Goal: Complete application form

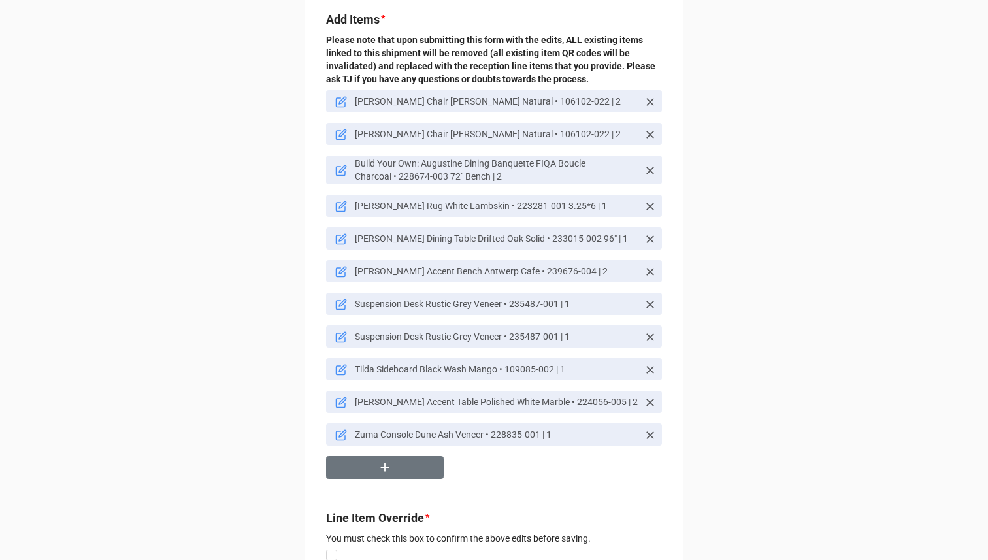
scroll to position [165, 0]
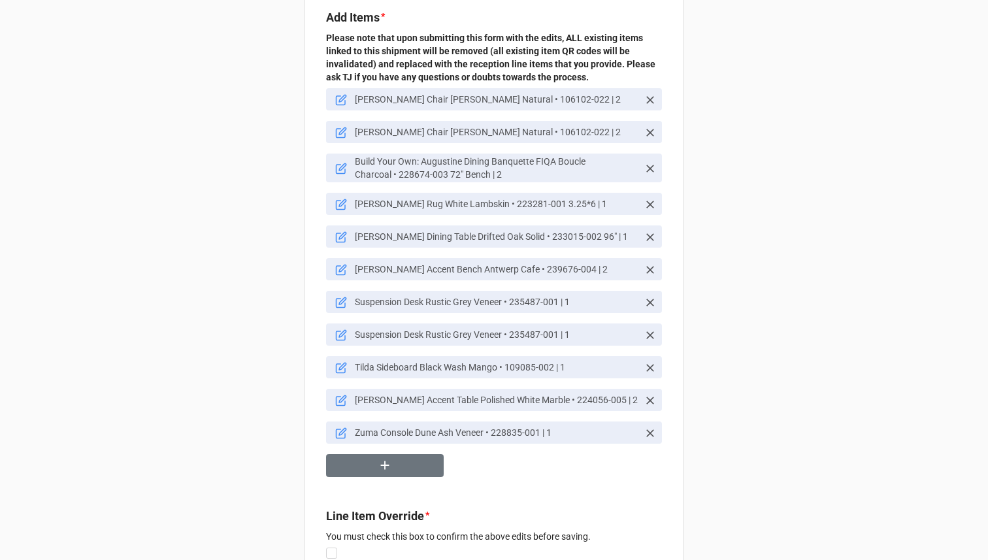
click at [649, 342] on icon at bounding box center [650, 335] width 13 height 13
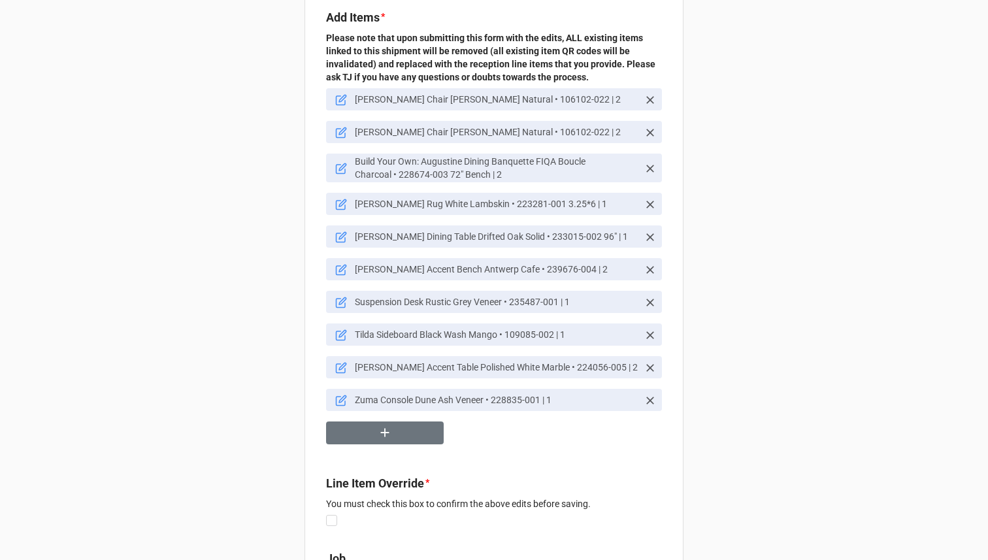
click at [339, 305] on icon at bounding box center [342, 301] width 7 height 7
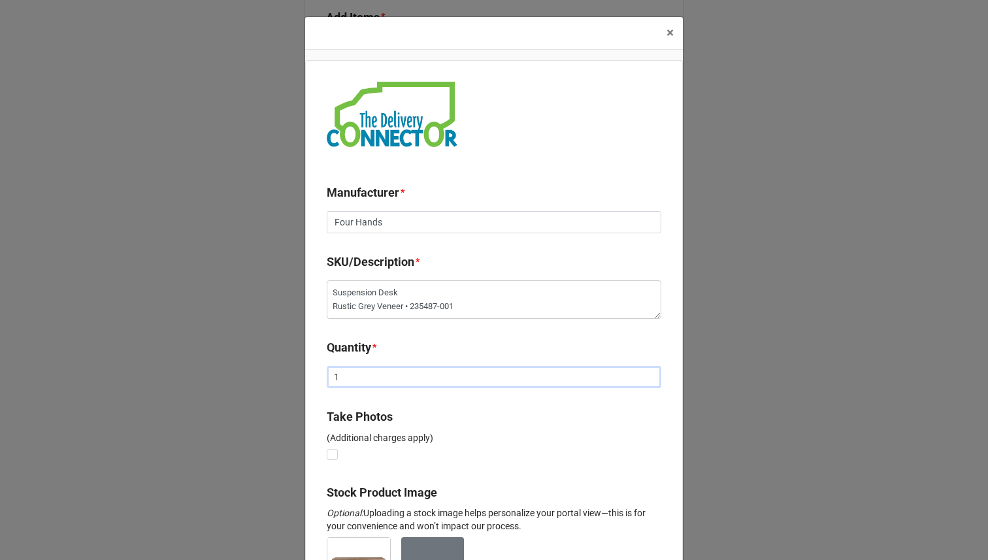
click at [427, 377] on input "1" at bounding box center [494, 377] width 335 height 22
type textarea "x"
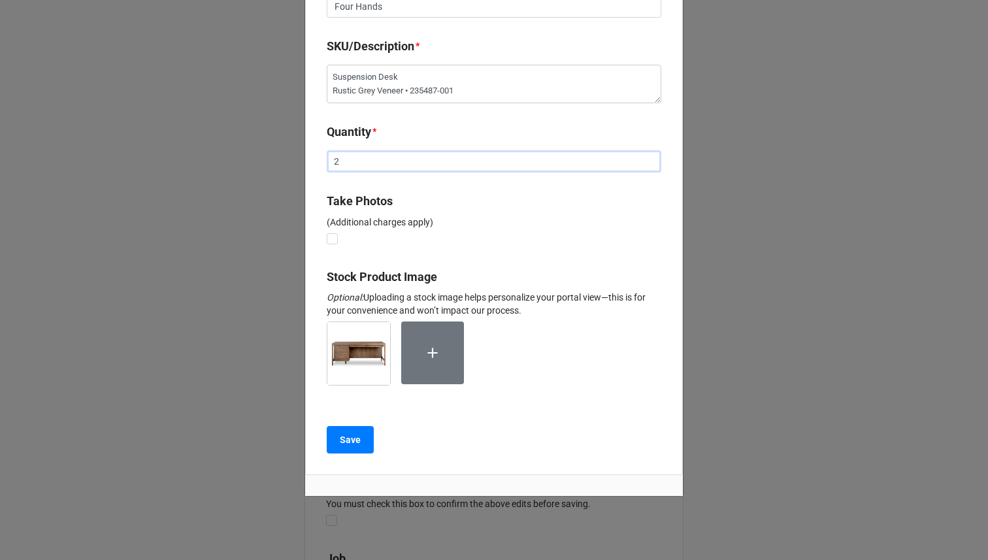
scroll to position [233, 0]
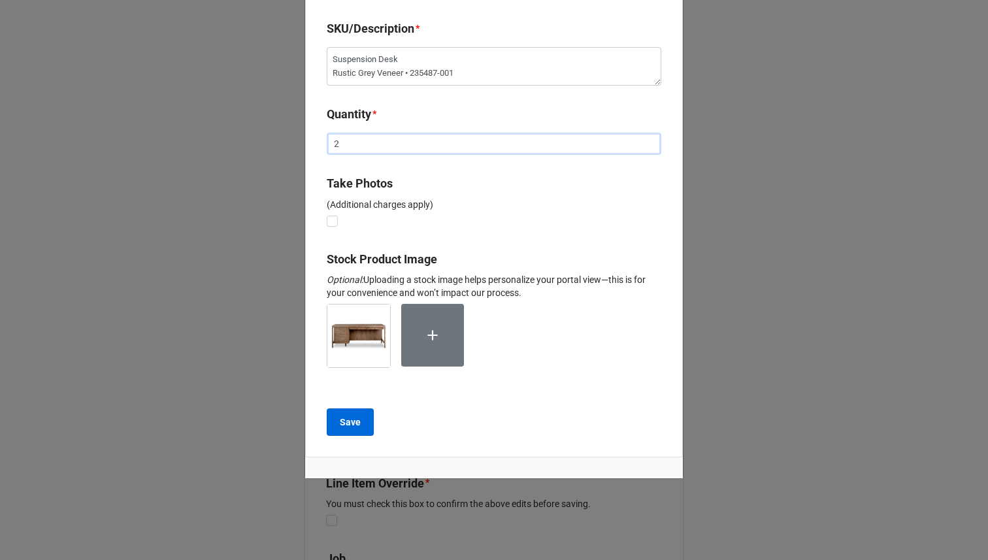
type input "2"
click at [354, 420] on b "Save" at bounding box center [350, 423] width 21 height 14
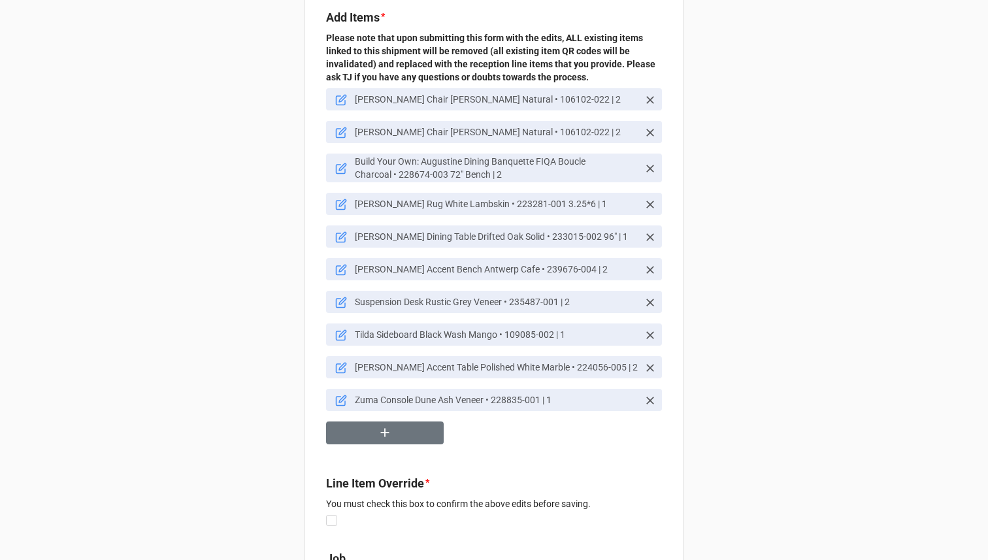
click at [646, 137] on icon at bounding box center [650, 133] width 8 height 8
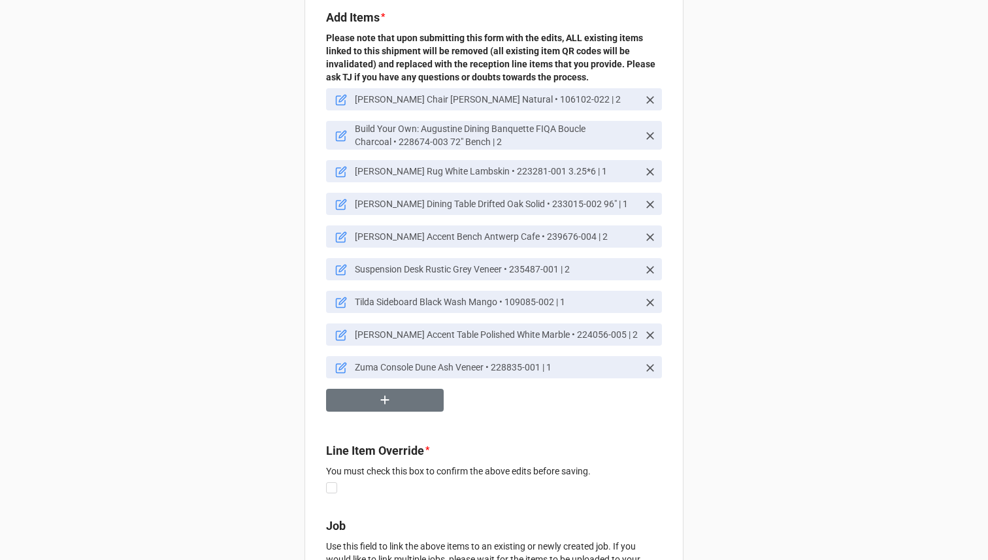
click at [336, 106] on icon at bounding box center [341, 100] width 12 height 12
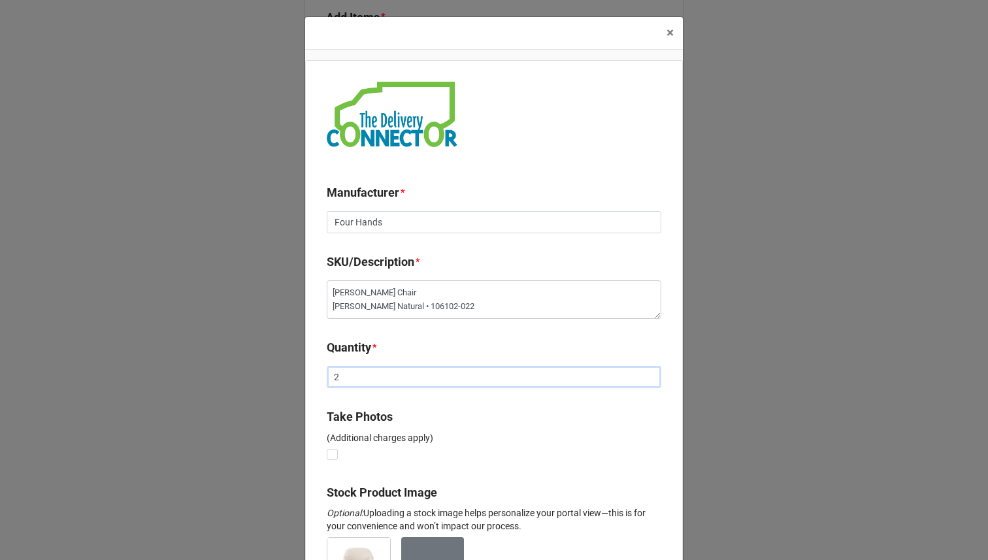
click at [353, 378] on input "2" at bounding box center [494, 377] width 335 height 22
type textarea "x"
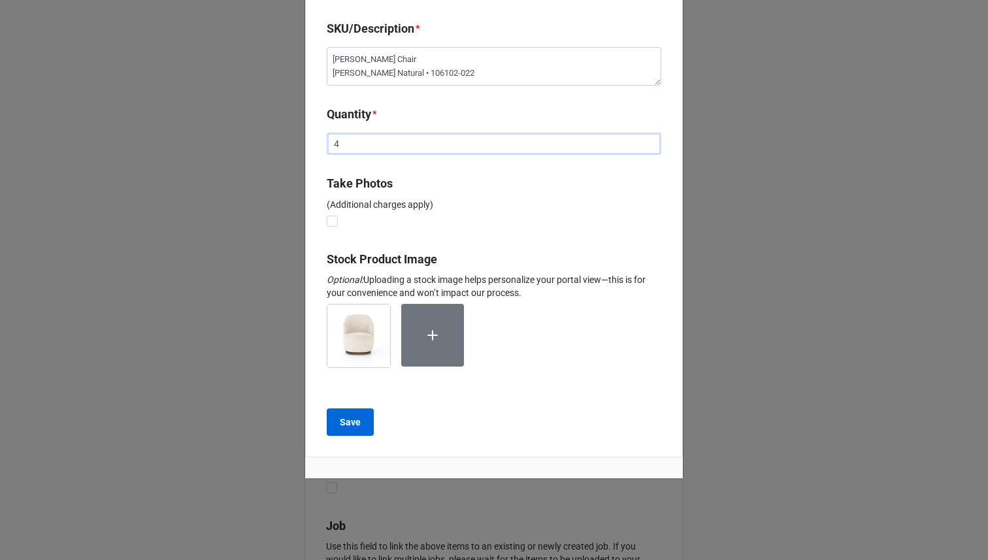
type input "4"
click at [342, 426] on b "Save" at bounding box center [350, 423] width 21 height 14
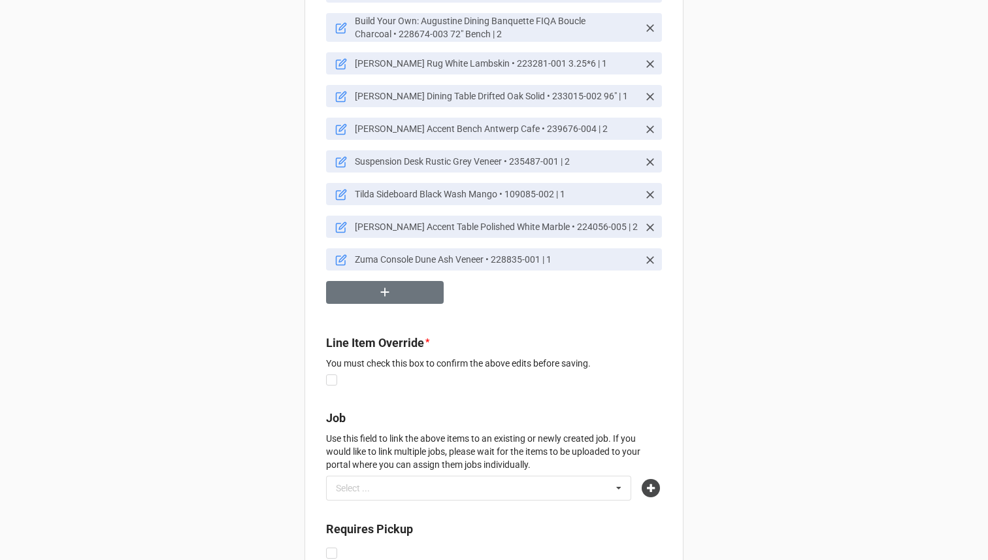
scroll to position [273, 0]
click at [332, 374] on label at bounding box center [331, 374] width 11 height 0
checkbox input "true"
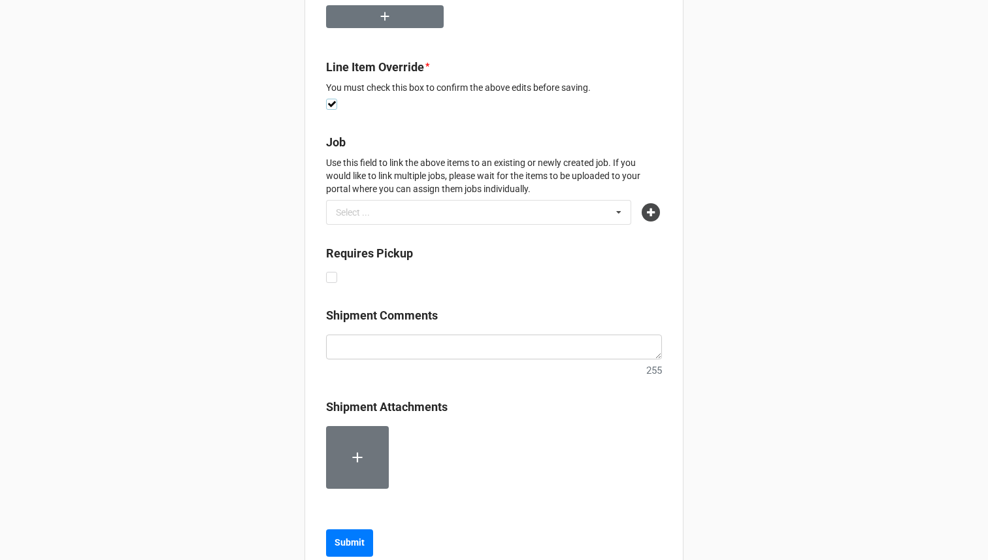
scroll to position [601, 0]
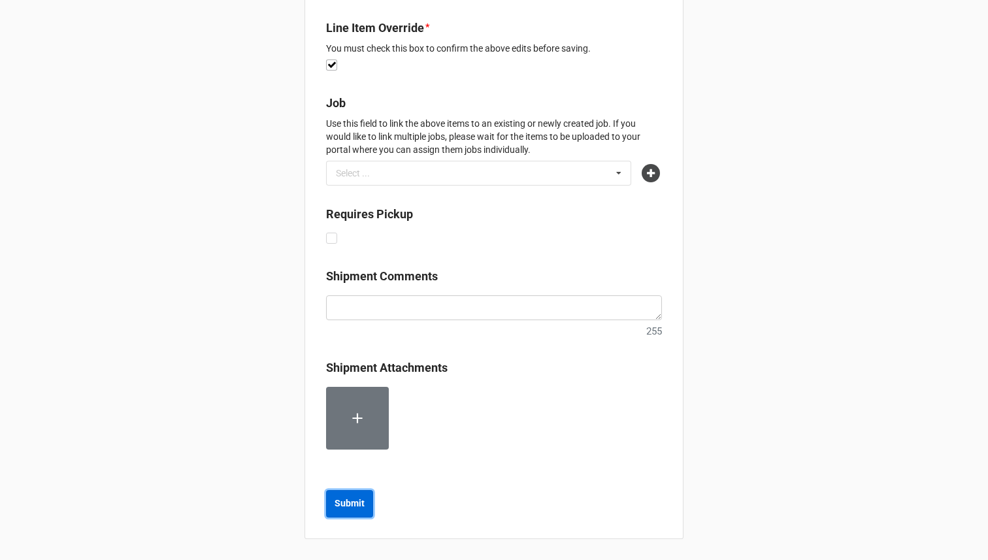
click at [351, 505] on b "Submit" at bounding box center [350, 504] width 30 height 14
